Goal: Task Accomplishment & Management: Complete application form

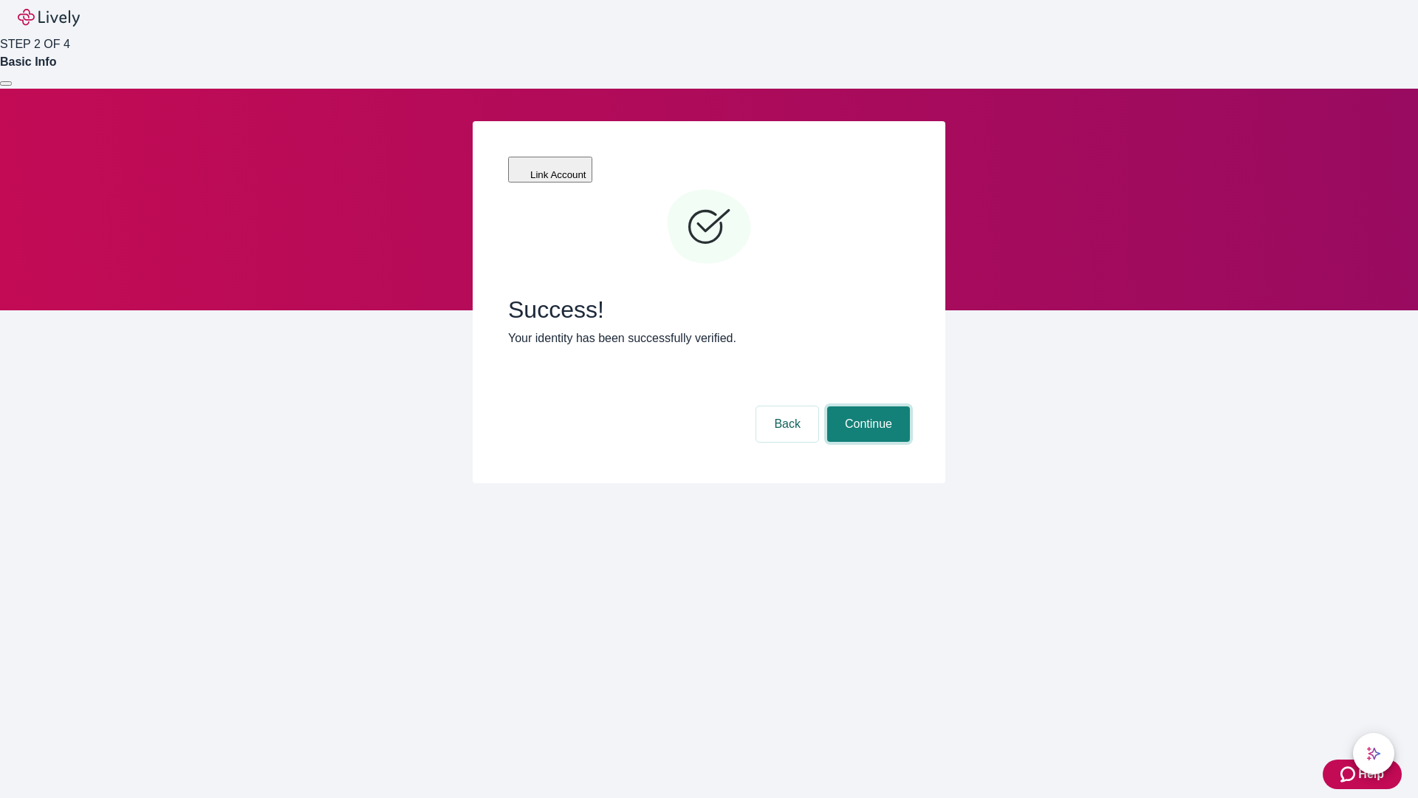
click at [866, 406] on button "Continue" at bounding box center [868, 423] width 83 height 35
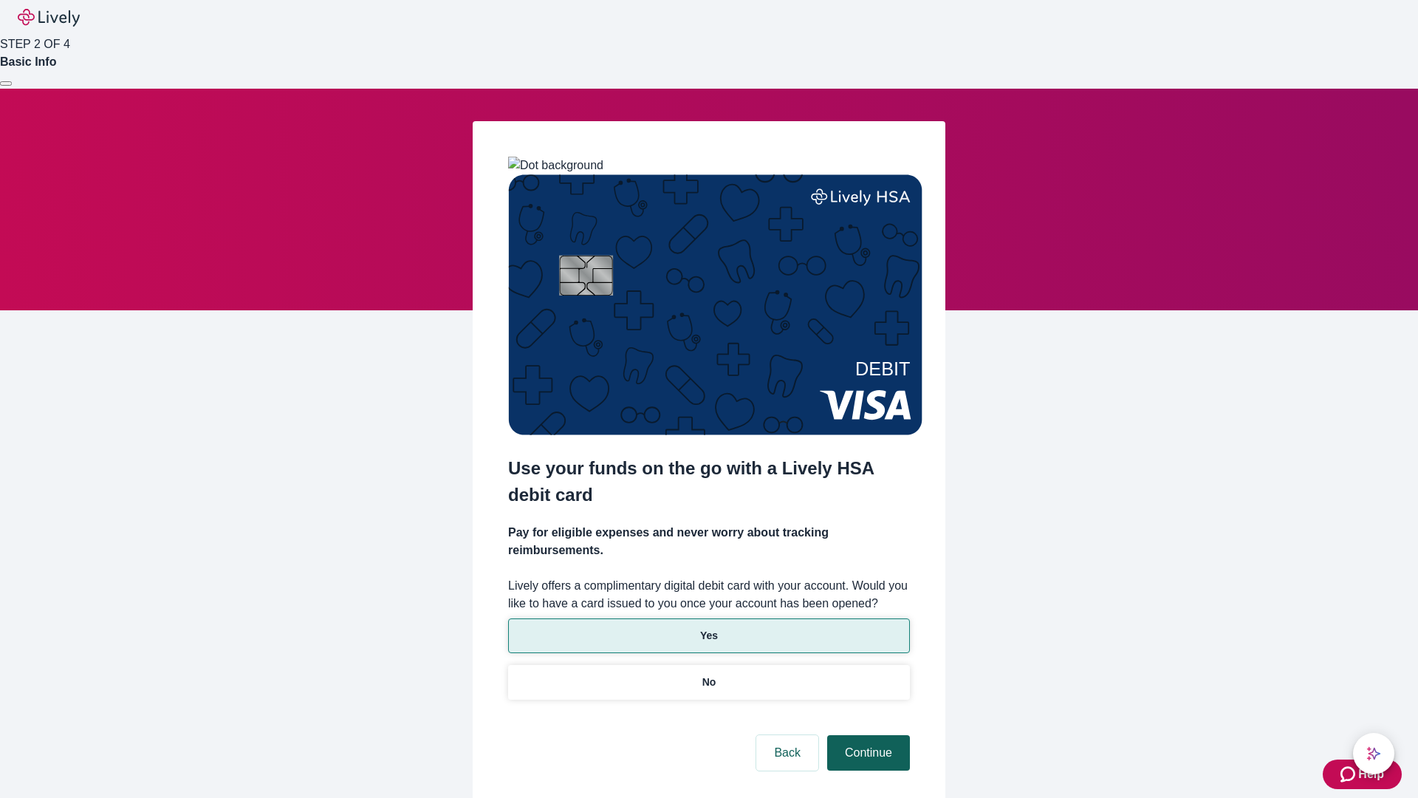
click at [708, 674] on p "No" at bounding box center [710, 682] width 14 height 16
click at [866, 735] on button "Continue" at bounding box center [868, 752] width 83 height 35
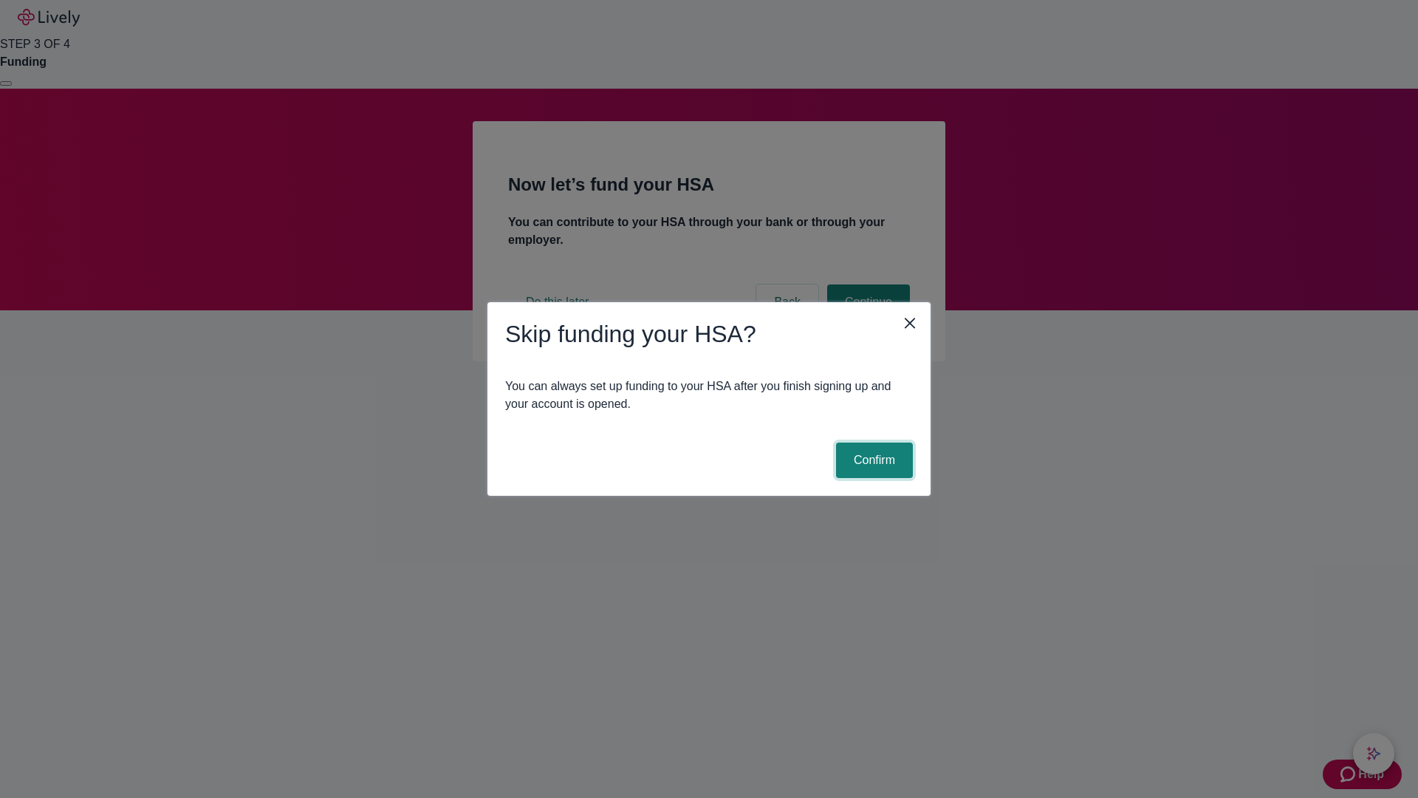
click at [872, 460] on button "Confirm" at bounding box center [874, 459] width 77 height 35
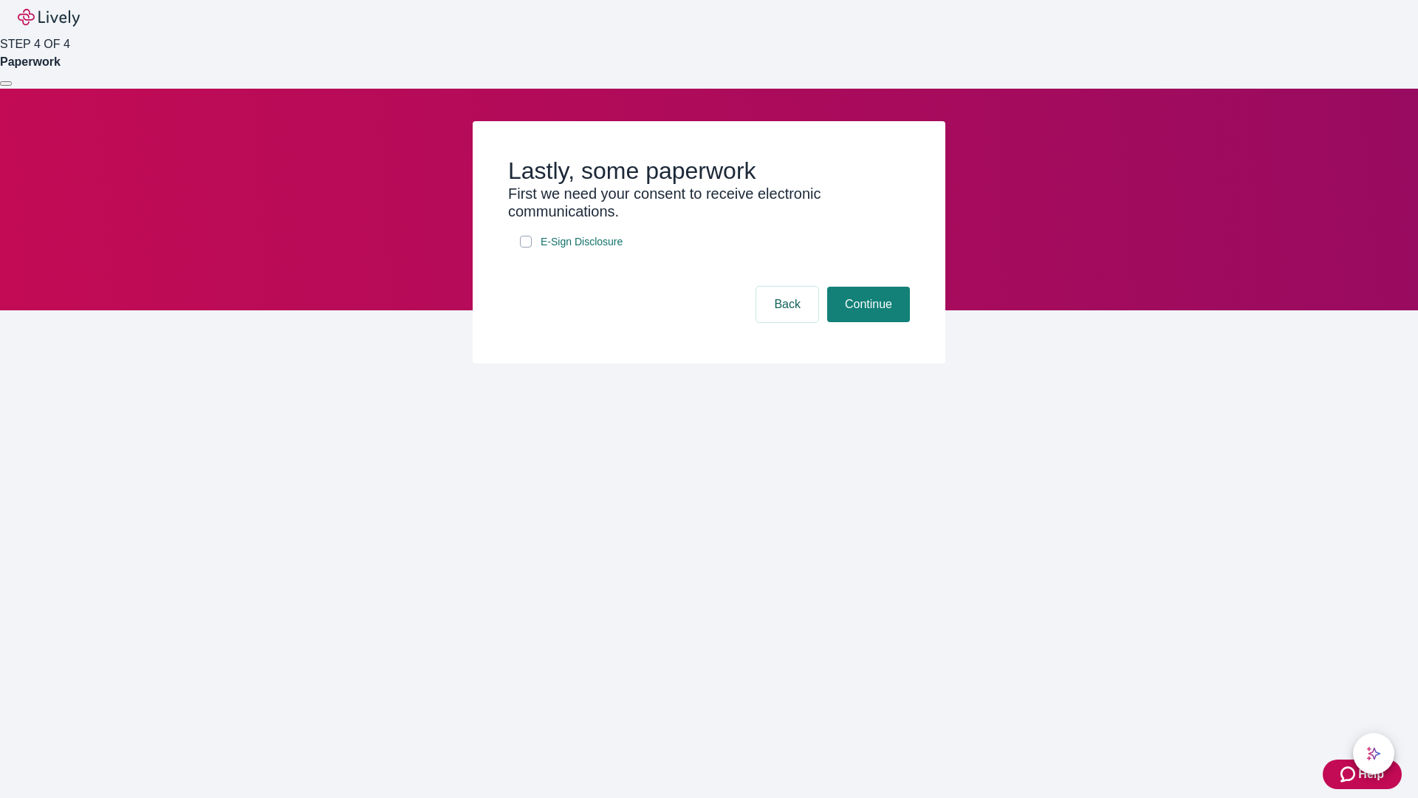
click at [526, 247] on input "E-Sign Disclosure" at bounding box center [526, 242] width 12 height 12
checkbox input "true"
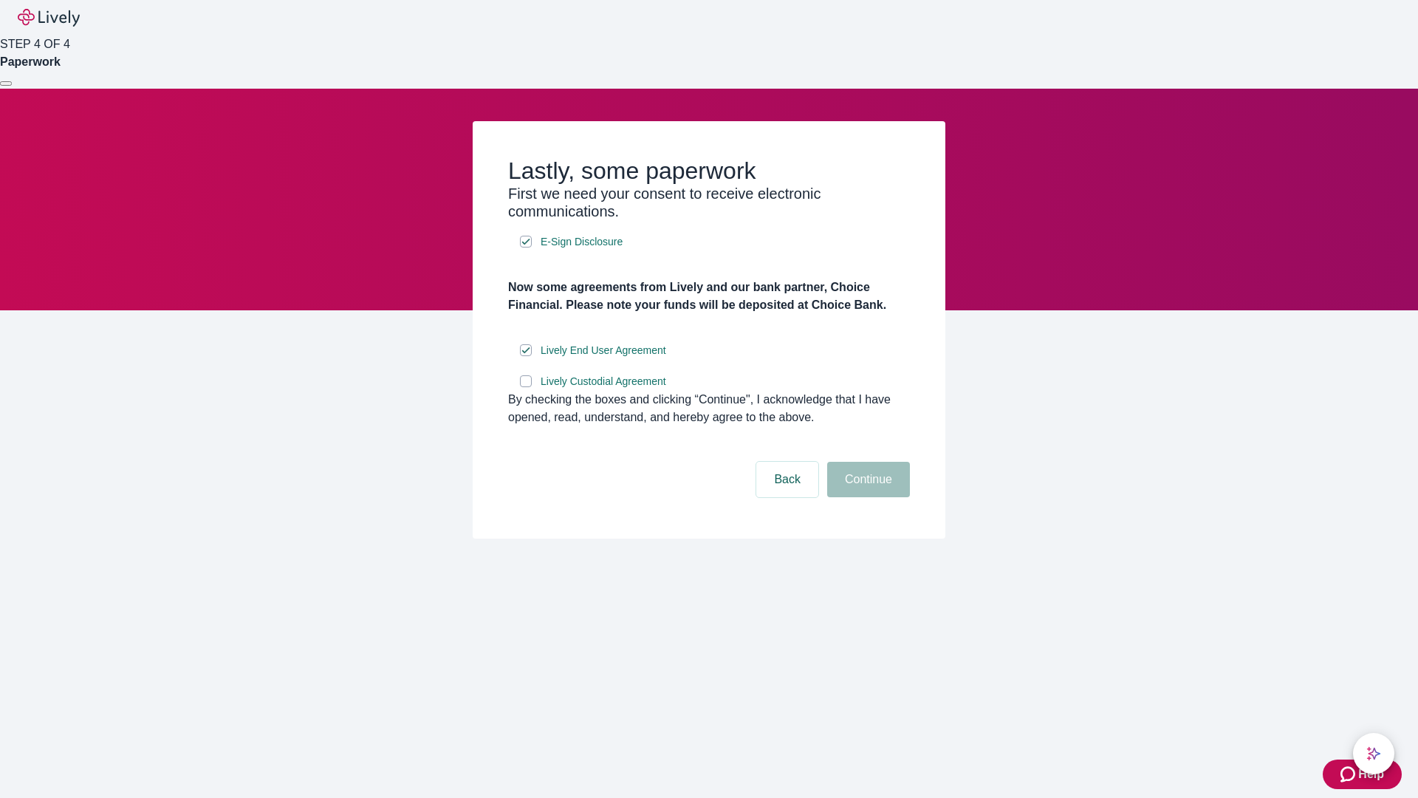
click at [526, 387] on input "Lively Custodial Agreement" at bounding box center [526, 381] width 12 height 12
checkbox input "true"
click at [866, 497] on button "Continue" at bounding box center [868, 479] width 83 height 35
